Goal: Task Accomplishment & Management: Use online tool/utility

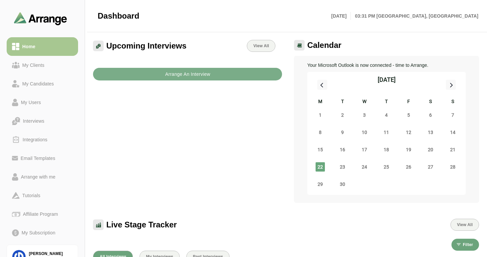
scroll to position [93, 0]
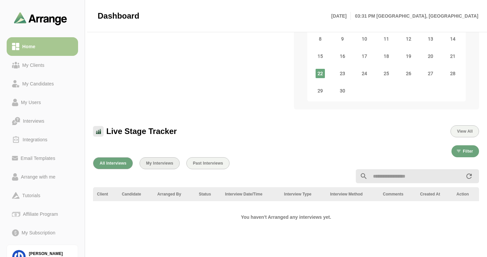
click at [165, 164] on span "My Interviews" at bounding box center [160, 163] width 28 height 5
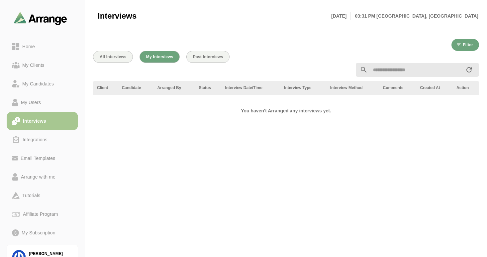
click at [113, 59] on div at bounding box center [286, 70] width 394 height 22
click at [110, 58] on span "All Interviews" at bounding box center [112, 56] width 27 height 5
click at [25, 47] on div "Home" at bounding box center [29, 47] width 18 height 8
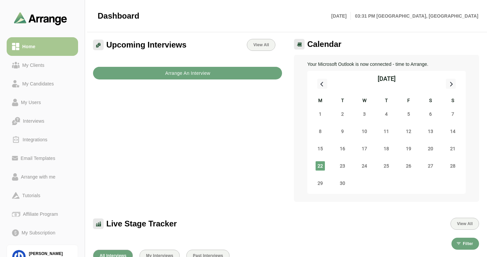
click at [164, 73] on button "Arrange An Interview" at bounding box center [187, 73] width 189 height 13
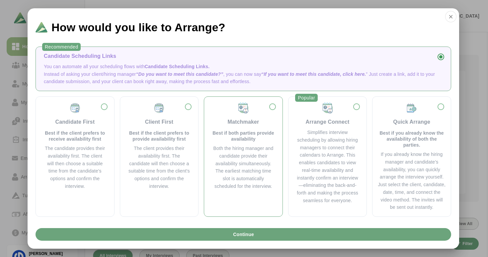
click at [259, 162] on div "Both the hiring manager and candidate provide their availability simultaneously…" at bounding box center [243, 168] width 62 height 46
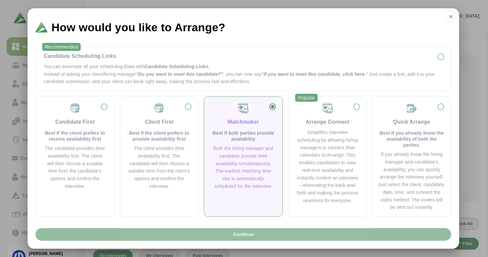
click at [250, 233] on span "Continue" at bounding box center [243, 234] width 21 height 13
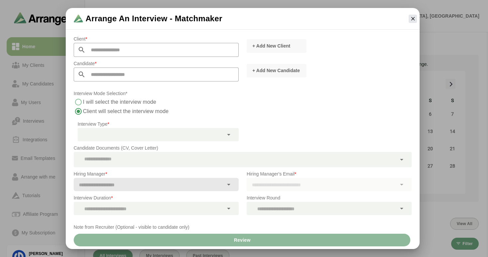
click at [127, 52] on input "text" at bounding box center [162, 50] width 153 height 14
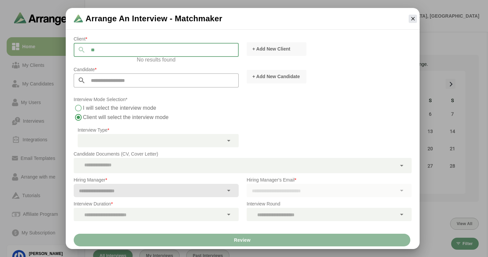
type input "*"
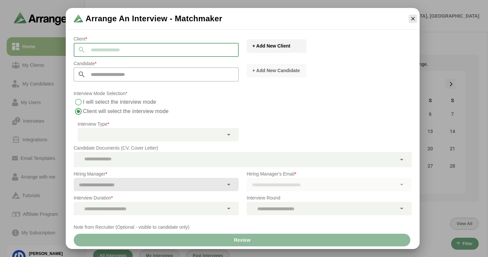
click at [257, 47] on span "+ Add New Client" at bounding box center [271, 46] width 38 height 7
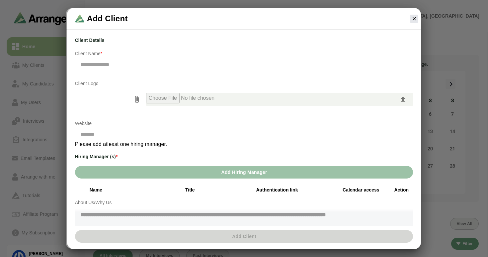
click at [189, 98] on input "file" at bounding box center [272, 99] width 253 height 13
click at [414, 21] on icon "button" at bounding box center [415, 19] width 6 height 6
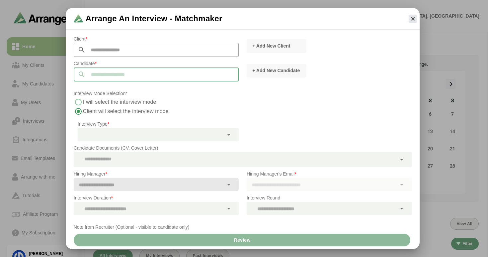
click at [122, 76] on input "text" at bounding box center [162, 74] width 153 height 14
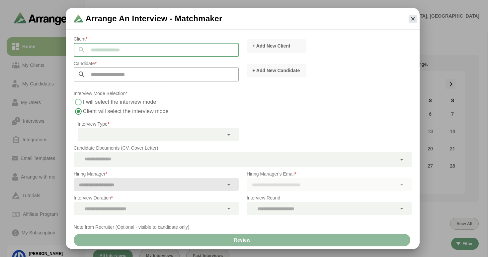
click at [129, 50] on input "text" at bounding box center [162, 50] width 153 height 14
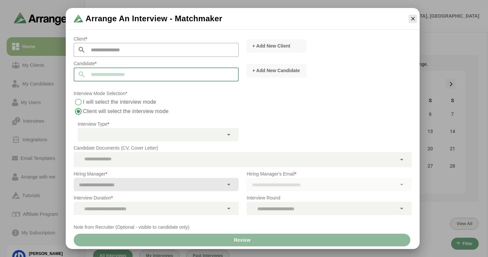
click at [120, 76] on input "text" at bounding box center [162, 74] width 153 height 14
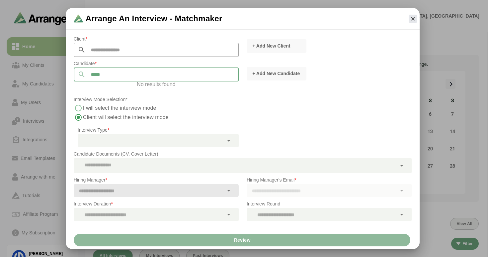
type input "*****"
drag, startPoint x: 127, startPoint y: 73, endPoint x: 86, endPoint y: 73, distance: 41.2
click at [86, 73] on input "*****" at bounding box center [162, 74] width 153 height 14
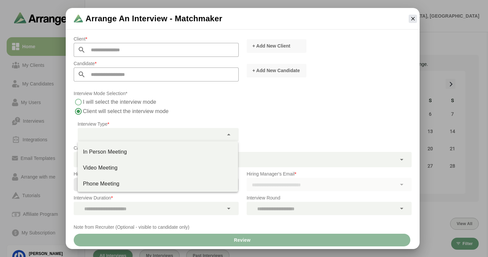
click at [114, 132] on div at bounding box center [151, 134] width 146 height 13
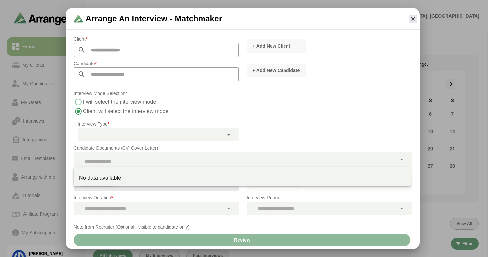
click at [125, 157] on div at bounding box center [235, 159] width 323 height 15
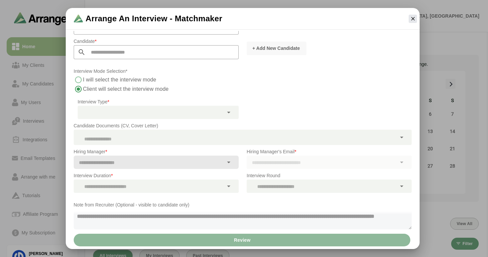
scroll to position [25, 0]
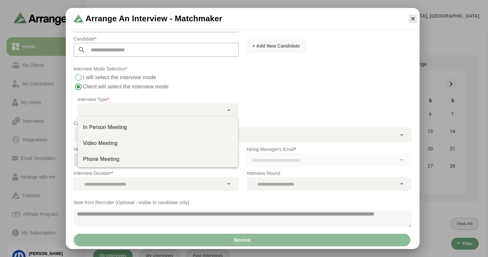
click at [182, 114] on div at bounding box center [151, 109] width 146 height 13
click at [115, 160] on div "Phone Meeting" at bounding box center [158, 159] width 150 height 8
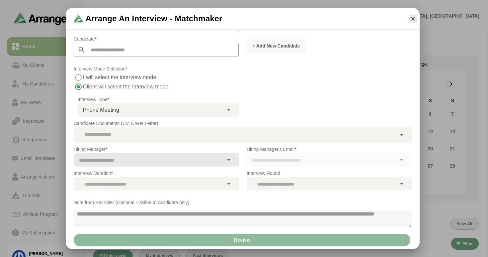
click at [179, 111] on div "**********" at bounding box center [151, 109] width 146 height 13
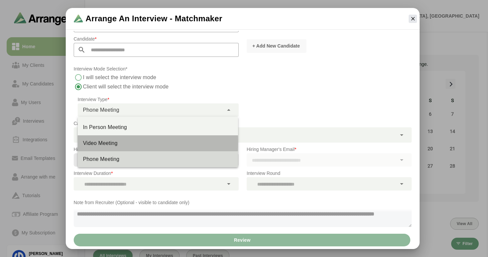
click at [101, 143] on div "Video Meeting" at bounding box center [158, 143] width 150 height 8
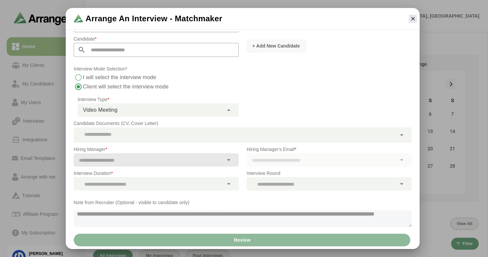
click at [112, 109] on span "Video Meeting" at bounding box center [100, 110] width 35 height 9
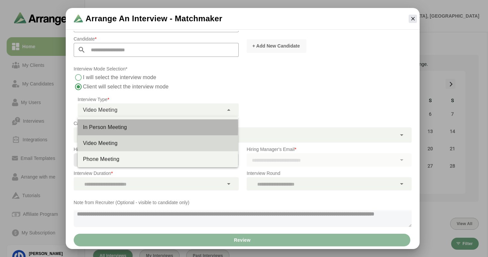
click at [111, 127] on div "In Person Meeting" at bounding box center [158, 127] width 150 height 8
type input "********"
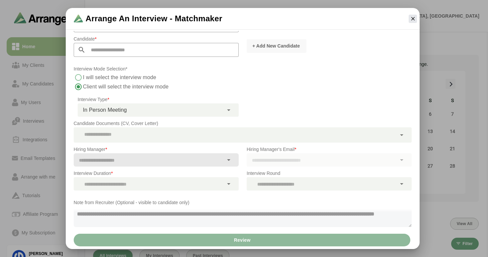
click at [145, 137] on div at bounding box center [235, 134] width 323 height 15
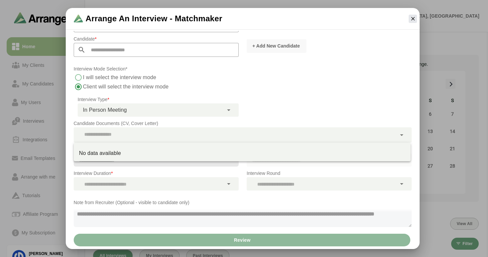
click at [282, 105] on div "Client * + Add New Client Candidate * + Add New Candidate Interview Mode Select…" at bounding box center [243, 119] width 347 height 223
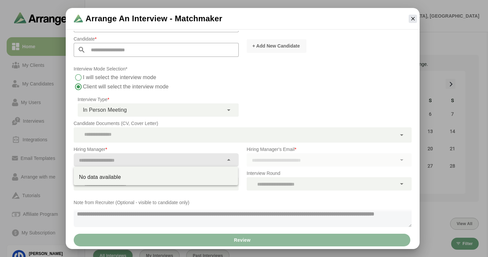
click at [119, 161] on input "text" at bounding box center [149, 159] width 150 height 9
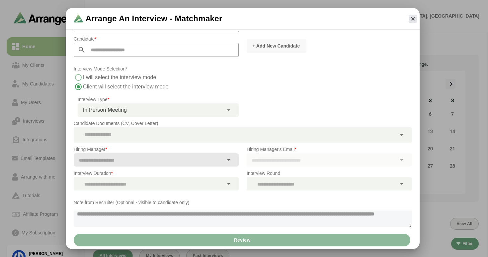
click at [303, 164] on div at bounding box center [329, 159] width 165 height 13
click at [161, 185] on div at bounding box center [149, 183] width 150 height 13
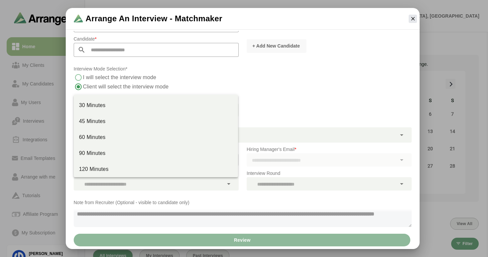
click at [318, 104] on div "Client * + Add New Client Candidate * + Add New Candidate Interview Mode Select…" at bounding box center [243, 119] width 347 height 223
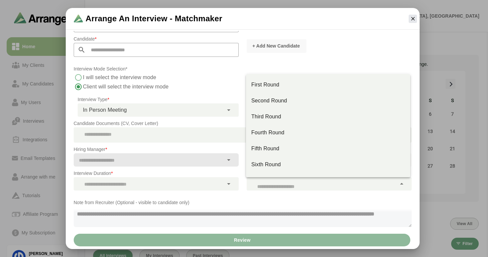
click at [270, 181] on div at bounding box center [322, 183] width 150 height 13
click at [351, 50] on div "+ Add New Candidate" at bounding box center [329, 46] width 173 height 22
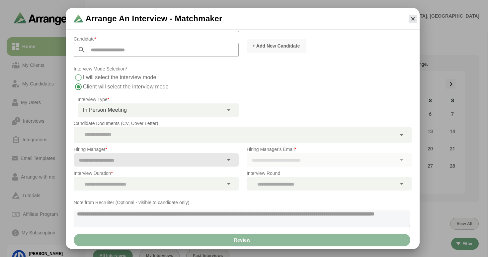
scroll to position [0, 0]
drag, startPoint x: 156, startPoint y: 221, endPoint x: 70, endPoint y: 206, distance: 88.0
click at [70, 206] on div "Note from Recruiter (Optional - visible to candidate only) 0 / 500" at bounding box center [243, 212] width 347 height 37
drag, startPoint x: 83, startPoint y: 214, endPoint x: 153, endPoint y: 224, distance: 71.1
click at [153, 224] on textarea at bounding box center [242, 216] width 337 height 21
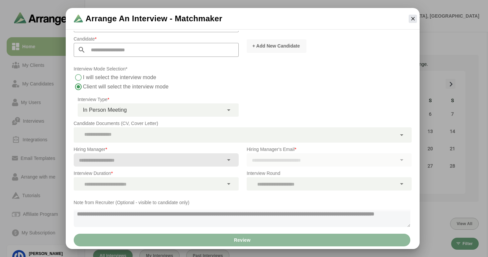
click at [153, 224] on textarea at bounding box center [242, 216] width 337 height 21
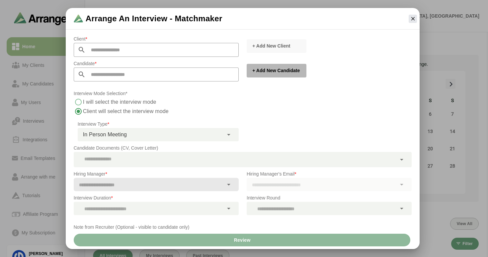
click at [258, 70] on span "+ Add New Candidate" at bounding box center [276, 70] width 48 height 7
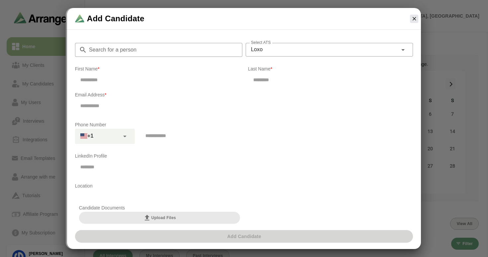
click at [152, 48] on input "Search for a person" at bounding box center [164, 50] width 155 height 14
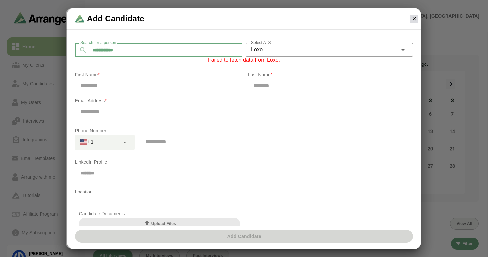
type input "**********"
click at [415, 20] on icon "button" at bounding box center [415, 19] width 6 height 6
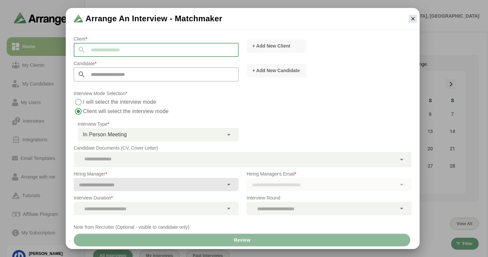
click at [156, 52] on input "text" at bounding box center [162, 50] width 153 height 14
click at [411, 20] on icon "button" at bounding box center [413, 19] width 6 height 6
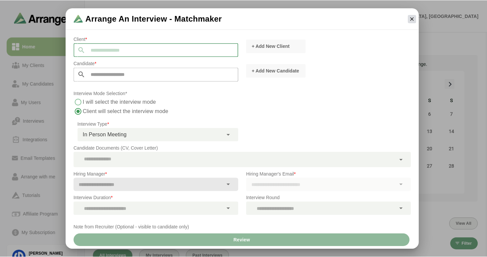
scroll to position [1, 0]
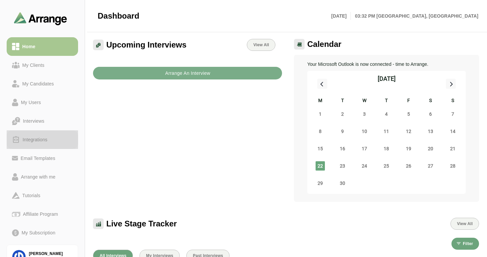
click at [30, 140] on div "Integrations" at bounding box center [35, 140] width 30 height 8
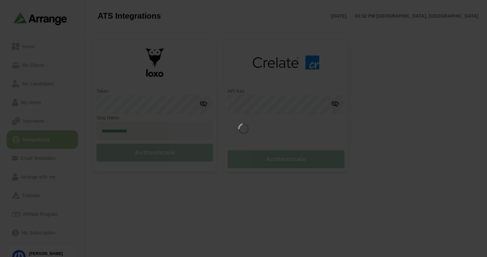
type input "**********"
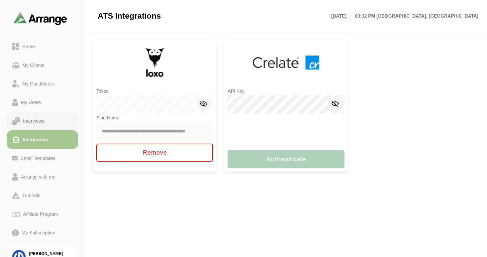
click at [33, 120] on div "Interviews" at bounding box center [33, 121] width 27 height 8
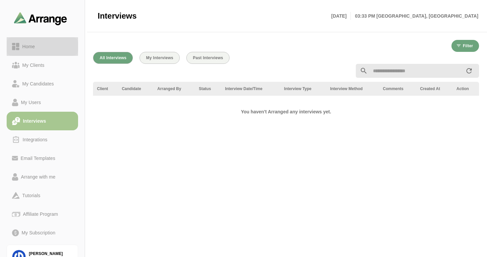
click at [33, 45] on div "Home" at bounding box center [29, 47] width 18 height 8
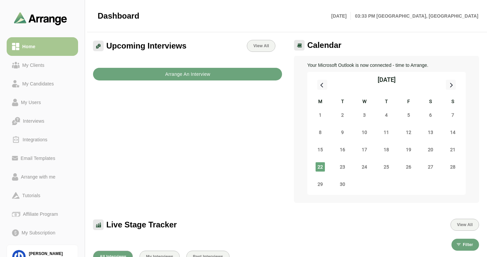
click at [168, 75] on b "Arrange An Interview" at bounding box center [188, 74] width 46 height 13
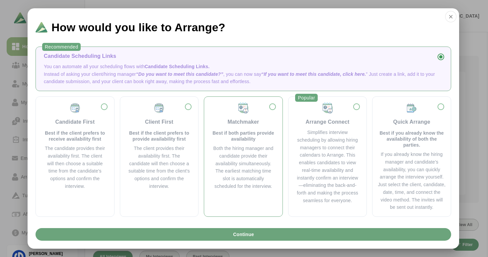
click at [273, 108] on div "Matchmaker Best if both parties provide availability" at bounding box center [243, 122] width 62 height 40
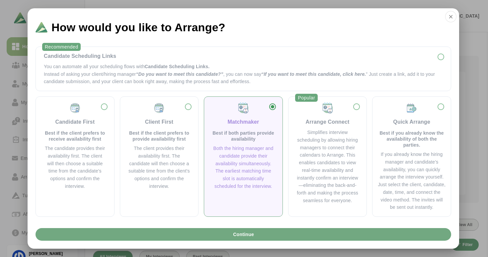
click at [228, 233] on button "Continue" at bounding box center [244, 234] width 416 height 13
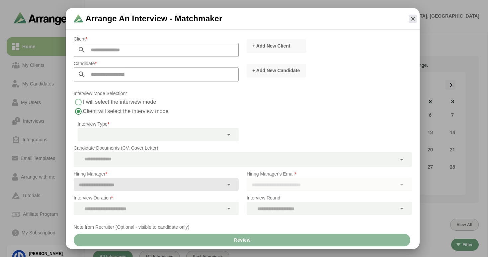
click at [165, 51] on input "text" at bounding box center [162, 50] width 153 height 14
click at [254, 50] on button "+ Add New Client" at bounding box center [277, 46] width 60 height 14
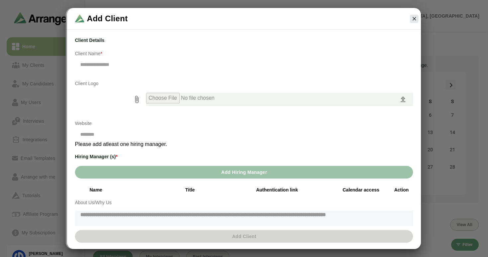
click at [105, 157] on h3 "Hiring Manager (s) *" at bounding box center [244, 156] width 339 height 8
click at [97, 65] on input "text" at bounding box center [244, 64] width 339 height 14
click at [94, 142] on p "Please add atleast one hiring manager." at bounding box center [244, 144] width 339 height 6
click at [92, 134] on input "text" at bounding box center [157, 134] width 165 height 14
click at [111, 156] on h3 "Hiring Manager (s) *" at bounding box center [244, 156] width 339 height 8
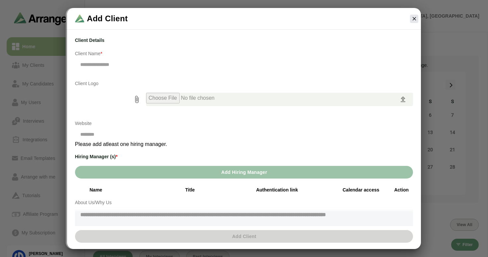
click at [122, 157] on h3 "Hiring Manager (s) *" at bounding box center [244, 156] width 339 height 8
click at [147, 151] on div "Client Details Client Name * Client Name is required Client Logo Website Please…" at bounding box center [244, 137] width 347 height 210
click at [115, 214] on textarea at bounding box center [244, 230] width 339 height 48
click at [105, 190] on div "Name" at bounding box center [120, 189] width 91 height 7
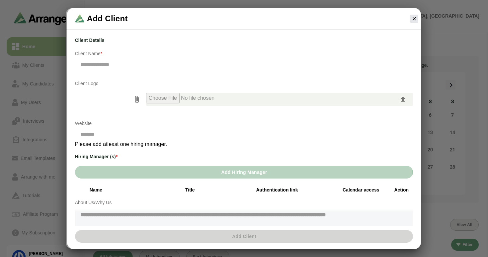
click at [201, 172] on button "Add Hiring Manager" at bounding box center [244, 172] width 339 height 13
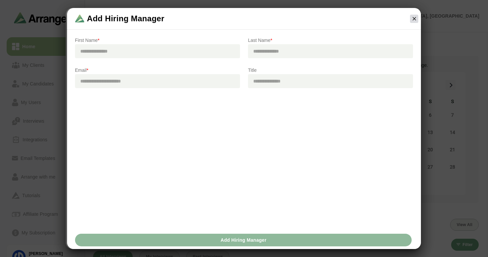
click at [414, 20] on icon "button" at bounding box center [415, 19] width 6 height 6
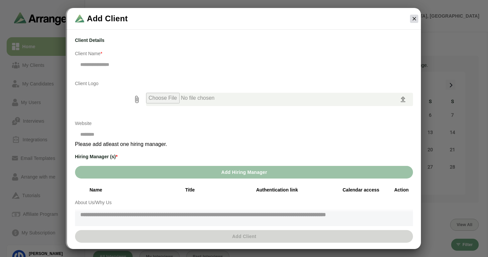
click at [413, 18] on icon "button" at bounding box center [415, 19] width 6 height 6
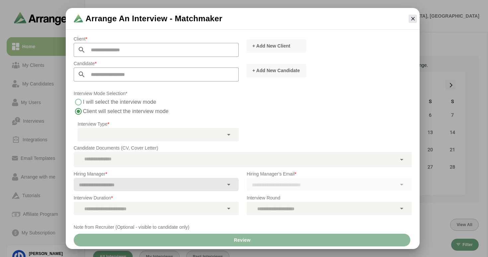
click at [112, 69] on input "text" at bounding box center [162, 74] width 153 height 14
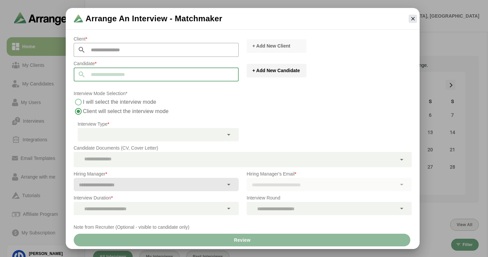
click at [261, 74] on button "+ Add New Candidate" at bounding box center [277, 71] width 60 height 14
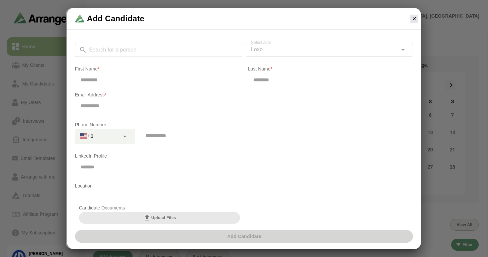
click at [255, 47] on div "Search for a person Search for a person Select ATS Loxo **** Select ATS" at bounding box center [244, 50] width 339 height 14
click at [131, 78] on input "text" at bounding box center [157, 80] width 165 height 14
click at [126, 136] on icon at bounding box center [125, 136] width 8 height 8
type input "**********"
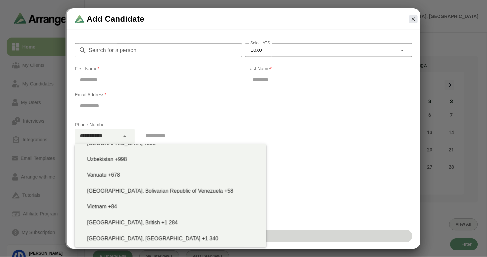
scroll to position [3690, 0]
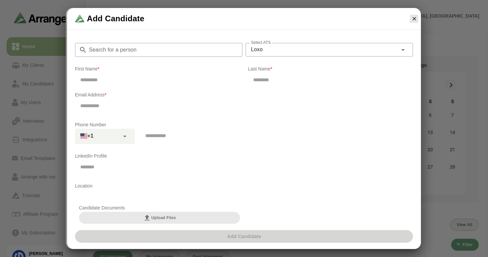
click at [280, 156] on p "LinkedIn Profile" at bounding box center [244, 156] width 339 height 8
click at [415, 19] on icon "button" at bounding box center [415, 19] width 6 height 6
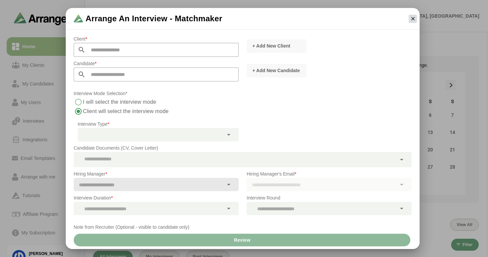
click at [415, 19] on icon "button" at bounding box center [413, 19] width 6 height 6
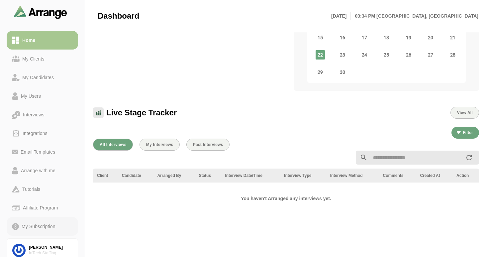
scroll to position [32, 0]
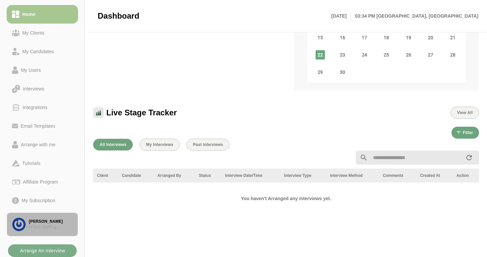
click at [44, 224] on div "InTech Staffing Solutions" at bounding box center [51, 227] width 44 height 6
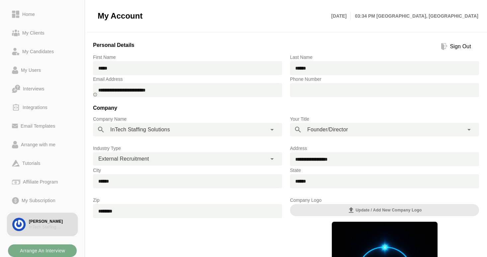
click at [296, 93] on span "+1" at bounding box center [296, 89] width 12 height 13
click at [302, 90] on input "text" at bounding box center [390, 90] width 177 height 14
click at [296, 89] on span "+1" at bounding box center [296, 89] width 12 height 13
click at [297, 91] on span "+1" at bounding box center [296, 89] width 12 height 13
click at [297, 92] on span "+1" at bounding box center [296, 89] width 12 height 13
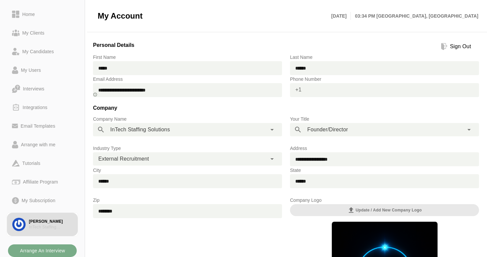
click at [308, 87] on input "text" at bounding box center [390, 90] width 177 height 14
drag, startPoint x: 307, startPoint y: 88, endPoint x: 294, endPoint y: 89, distance: 12.3
click at [294, 89] on div "+1" at bounding box center [384, 90] width 189 height 14
click at [292, 90] on span "+1" at bounding box center [296, 89] width 12 height 13
click at [300, 89] on span "+1" at bounding box center [296, 89] width 12 height 13
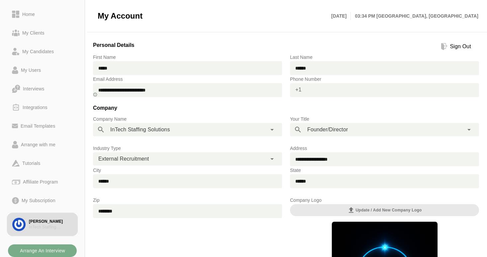
click at [296, 92] on span "+1" at bounding box center [296, 89] width 12 height 13
click at [297, 90] on span "+1" at bounding box center [296, 89] width 12 height 13
click at [297, 89] on span "+1" at bounding box center [296, 89] width 12 height 13
click at [53, 219] on div "[PERSON_NAME]" at bounding box center [51, 222] width 44 height 6
click at [45, 182] on div "Affiliate Program" at bounding box center [40, 182] width 40 height 8
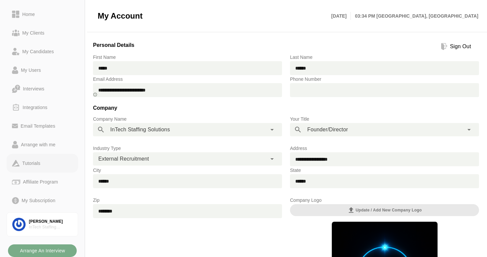
click at [25, 162] on div "Tutorials" at bounding box center [31, 163] width 23 height 8
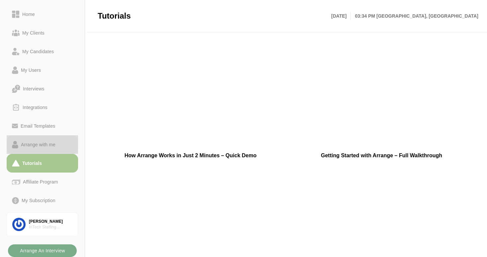
click at [46, 142] on div "Arrange with me" at bounding box center [38, 145] width 40 height 8
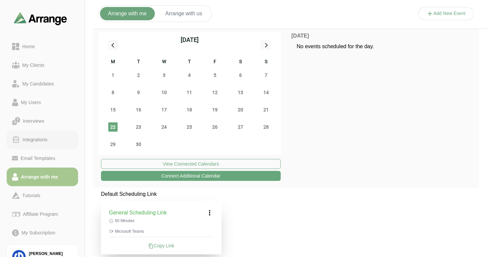
click at [41, 137] on div "Integrations" at bounding box center [35, 140] width 30 height 8
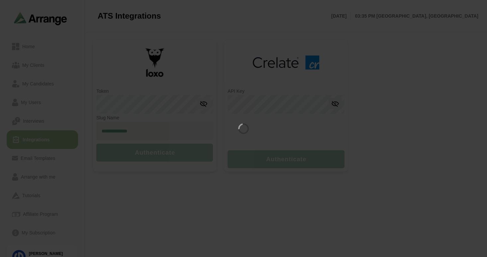
type input "**********"
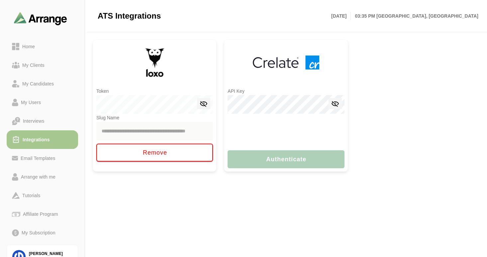
click at [269, 65] on img at bounding box center [286, 62] width 66 height 14
click at [36, 123] on div "Interviews" at bounding box center [33, 121] width 27 height 8
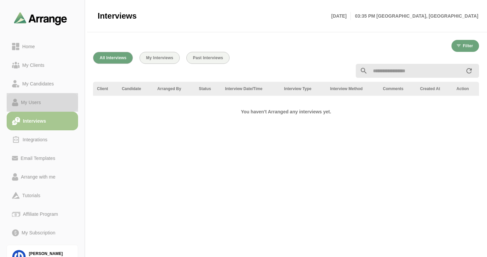
click at [33, 99] on div "My Users" at bounding box center [30, 102] width 25 height 8
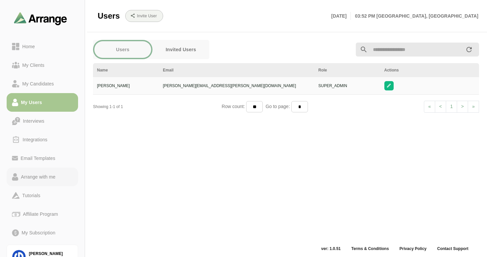
click at [40, 177] on div "Arrange with me" at bounding box center [38, 177] width 40 height 8
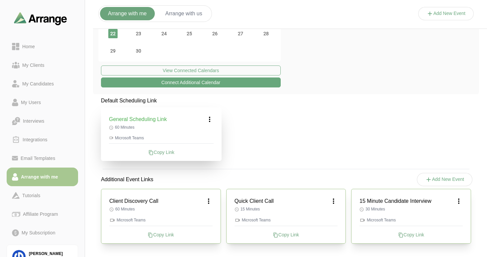
scroll to position [93, 0]
click at [164, 152] on div "Copy Link" at bounding box center [161, 152] width 105 height 7
